Goal: Task Accomplishment & Management: Complete application form

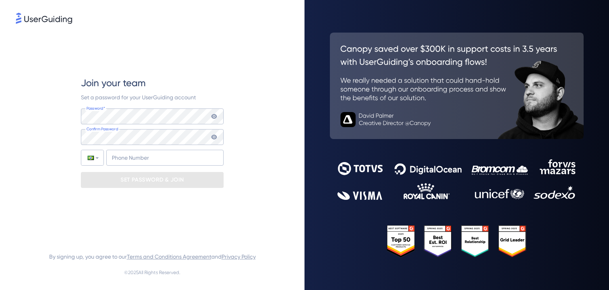
click at [180, 102] on div "Set a password for your UserGuiding account" at bounding box center [152, 97] width 143 height 10
click at [190, 106] on div "Join your team Set a password for your UserGuiding account Password* Your passw…" at bounding box center [152, 132] width 143 height 111
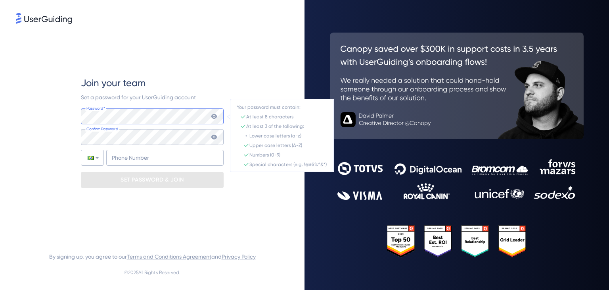
click at [211, 113] on div "Password* Your password must contain: At least 8 characters At least 3 of the f…" at bounding box center [152, 116] width 143 height 16
click at [214, 114] on icon at bounding box center [214, 116] width 6 height 5
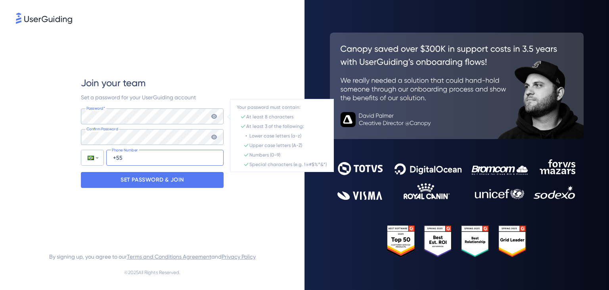
click at [157, 150] on input "+55" at bounding box center [164, 158] width 117 height 16
click at [153, 154] on input "+55" at bounding box center [164, 158] width 117 height 16
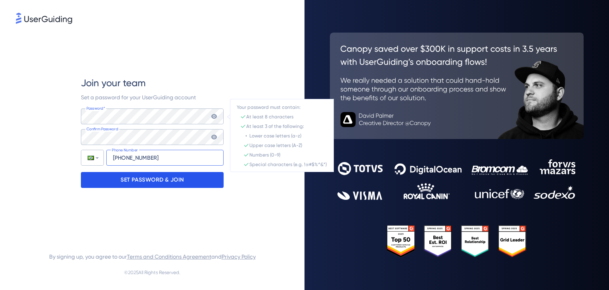
type input "[PHONE_NUMBER]"
click at [161, 173] on p "SET PASSWORD & JOIN" at bounding box center [152, 179] width 63 height 13
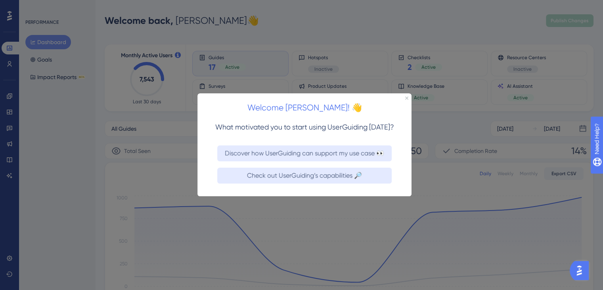
click at [409, 93] on iframe at bounding box center [305, 144] width 214 height 103
click at [408, 95] on div "Welcome [PERSON_NAME]! 👋" at bounding box center [305, 105] width 214 height 25
drag, startPoint x: 408, startPoint y: 97, endPoint x: 605, endPoint y: 198, distance: 221.9
click at [408, 97] on icon "Close Preview" at bounding box center [406, 97] width 3 height 3
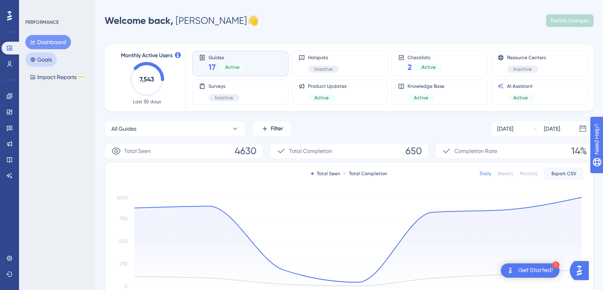
click at [48, 58] on button "Goals" at bounding box center [40, 59] width 31 height 14
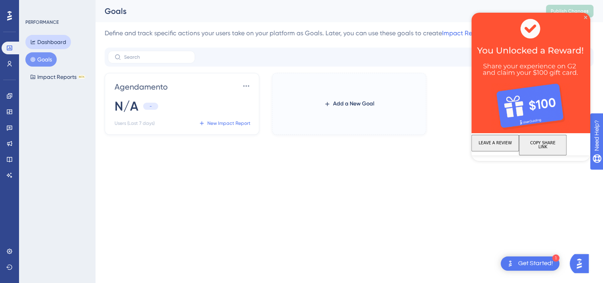
click at [46, 38] on button "Dashboard" at bounding box center [48, 42] width 46 height 14
